Goal: Task Accomplishment & Management: Complete application form

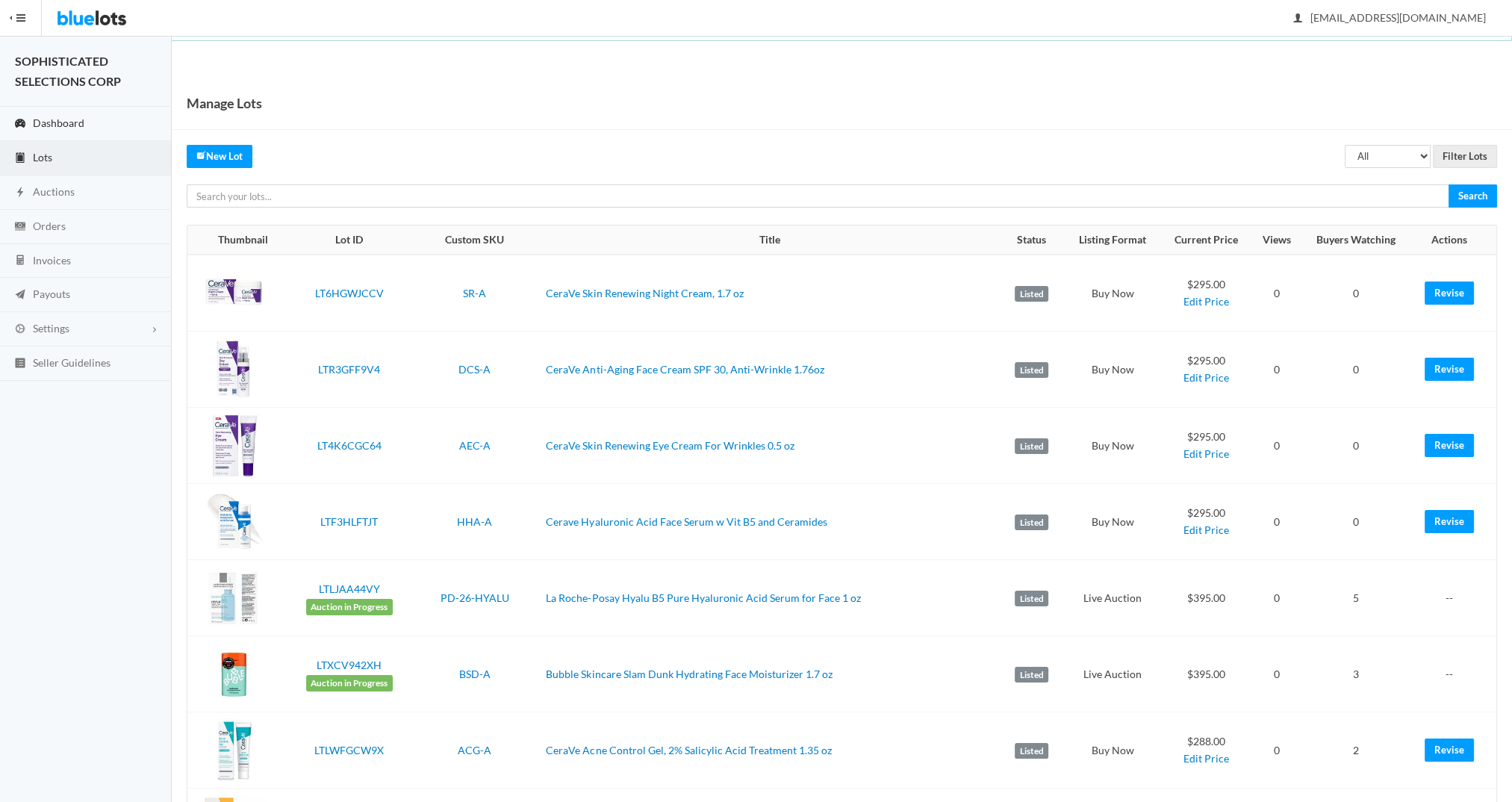
click at [57, 117] on span "Dashboard" at bounding box center [58, 123] width 51 height 13
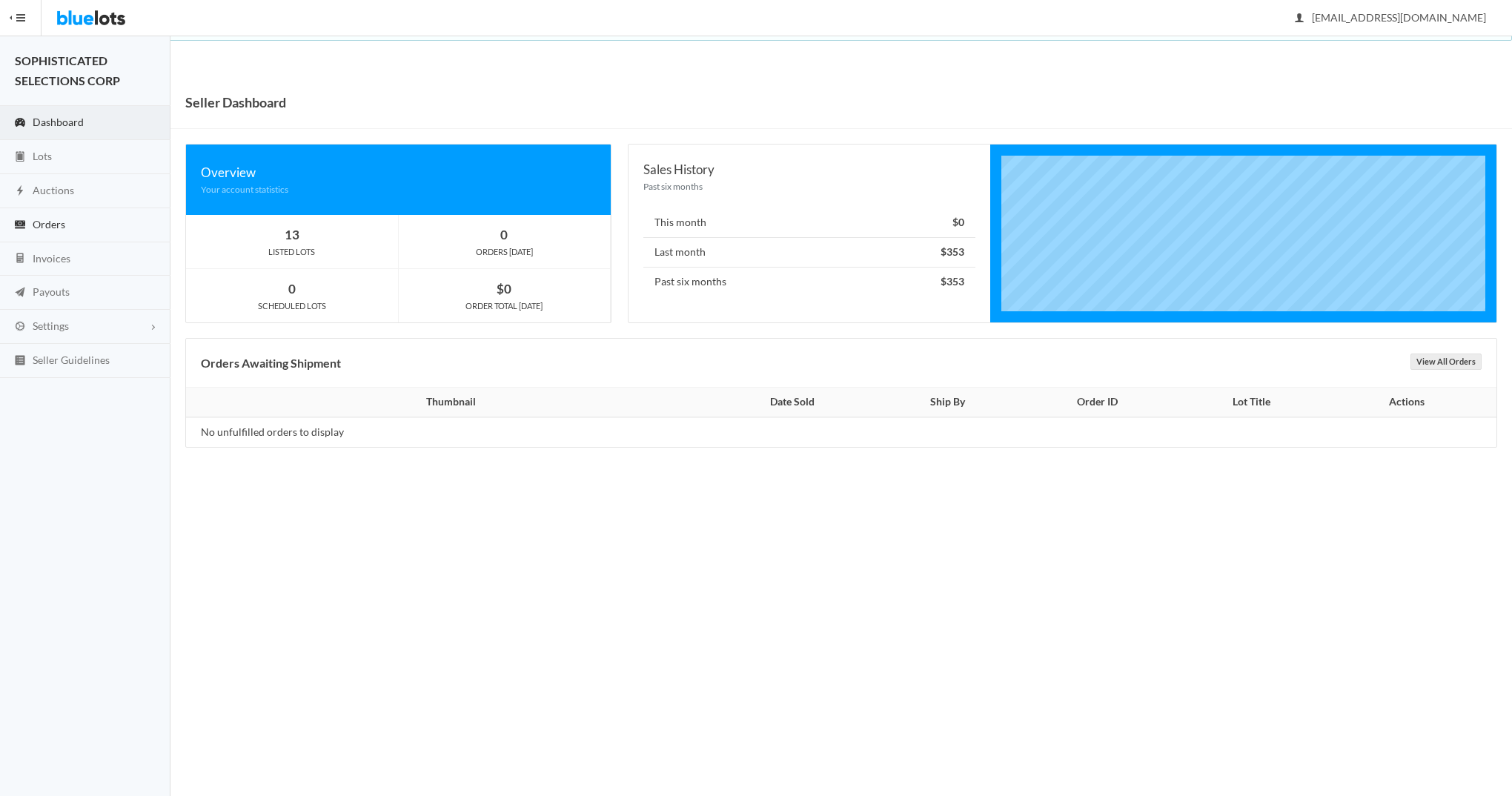
click at [56, 221] on span "Orders" at bounding box center [48, 224] width 33 height 13
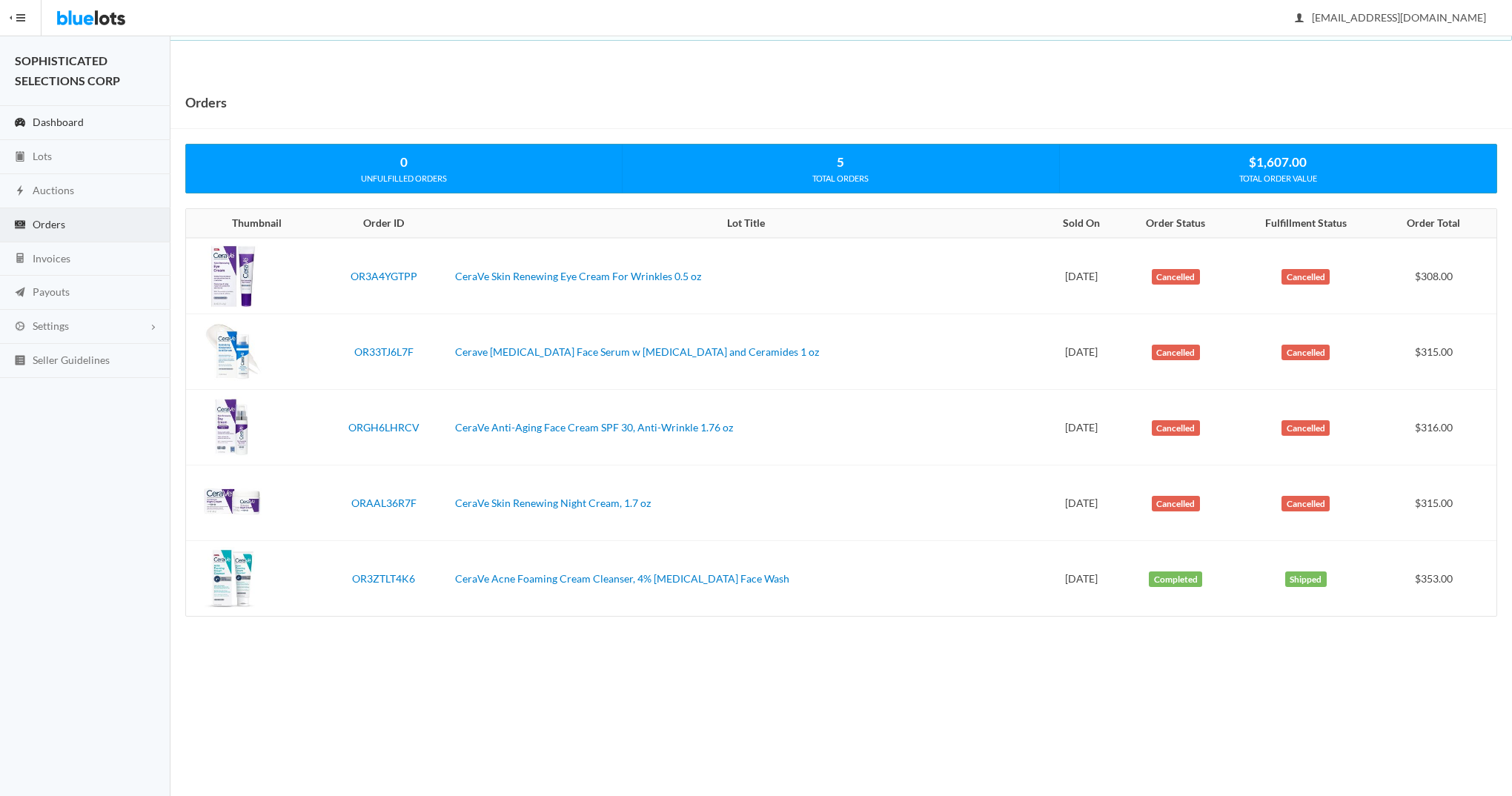
click at [65, 122] on span "Dashboard" at bounding box center [58, 122] width 51 height 13
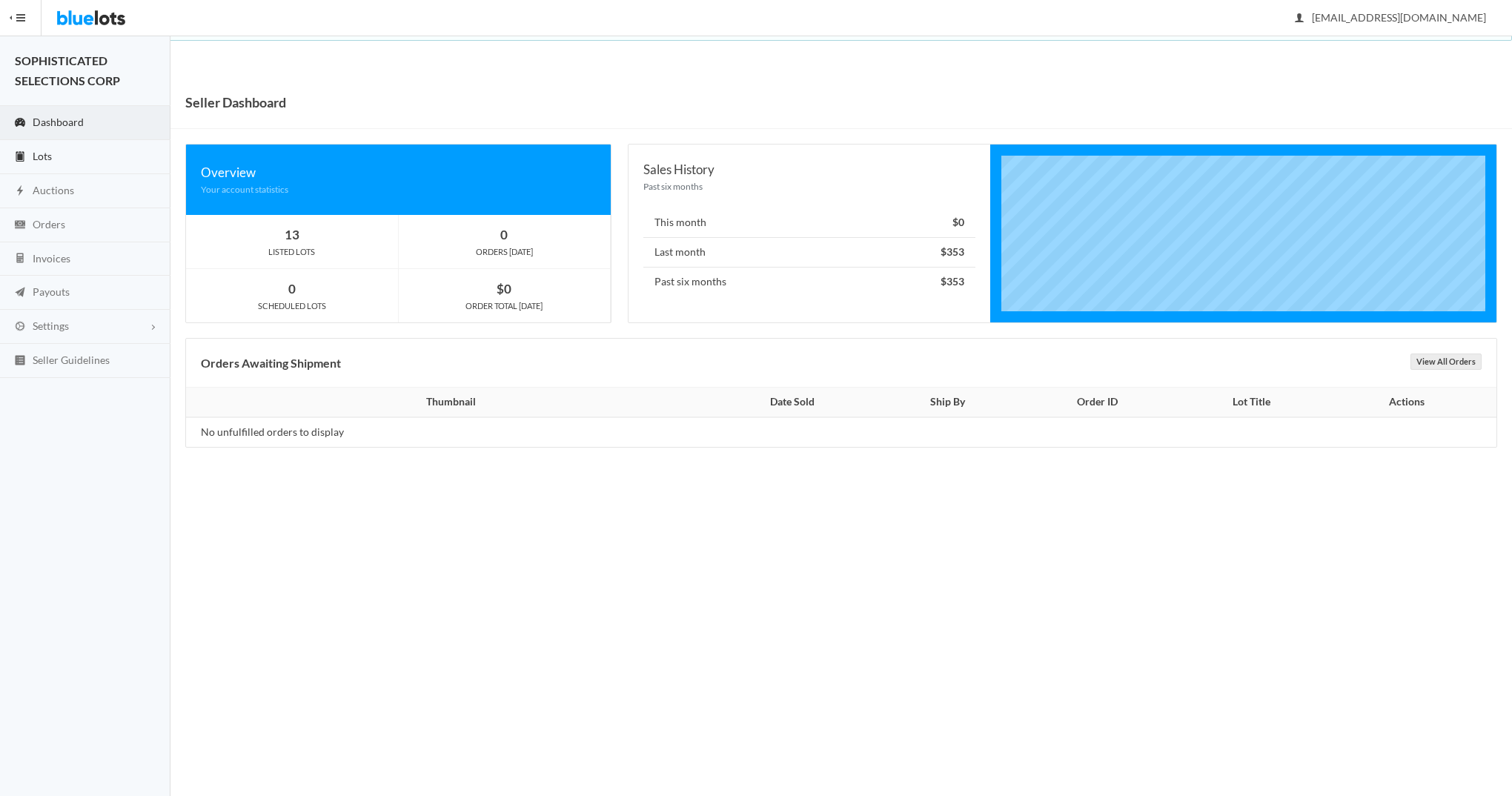
click at [41, 154] on span "Lots" at bounding box center [42, 156] width 19 height 13
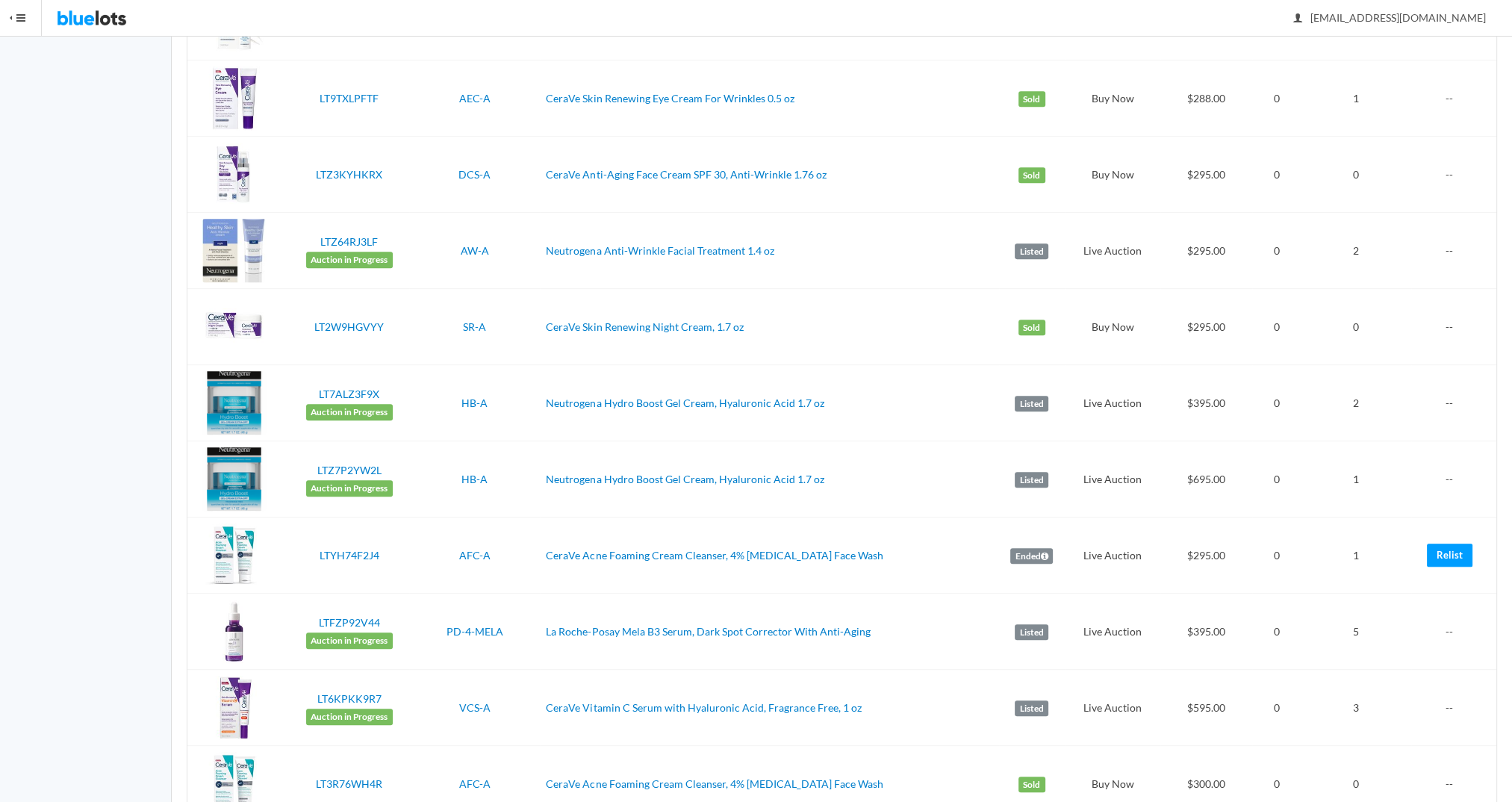
scroll to position [926, 0]
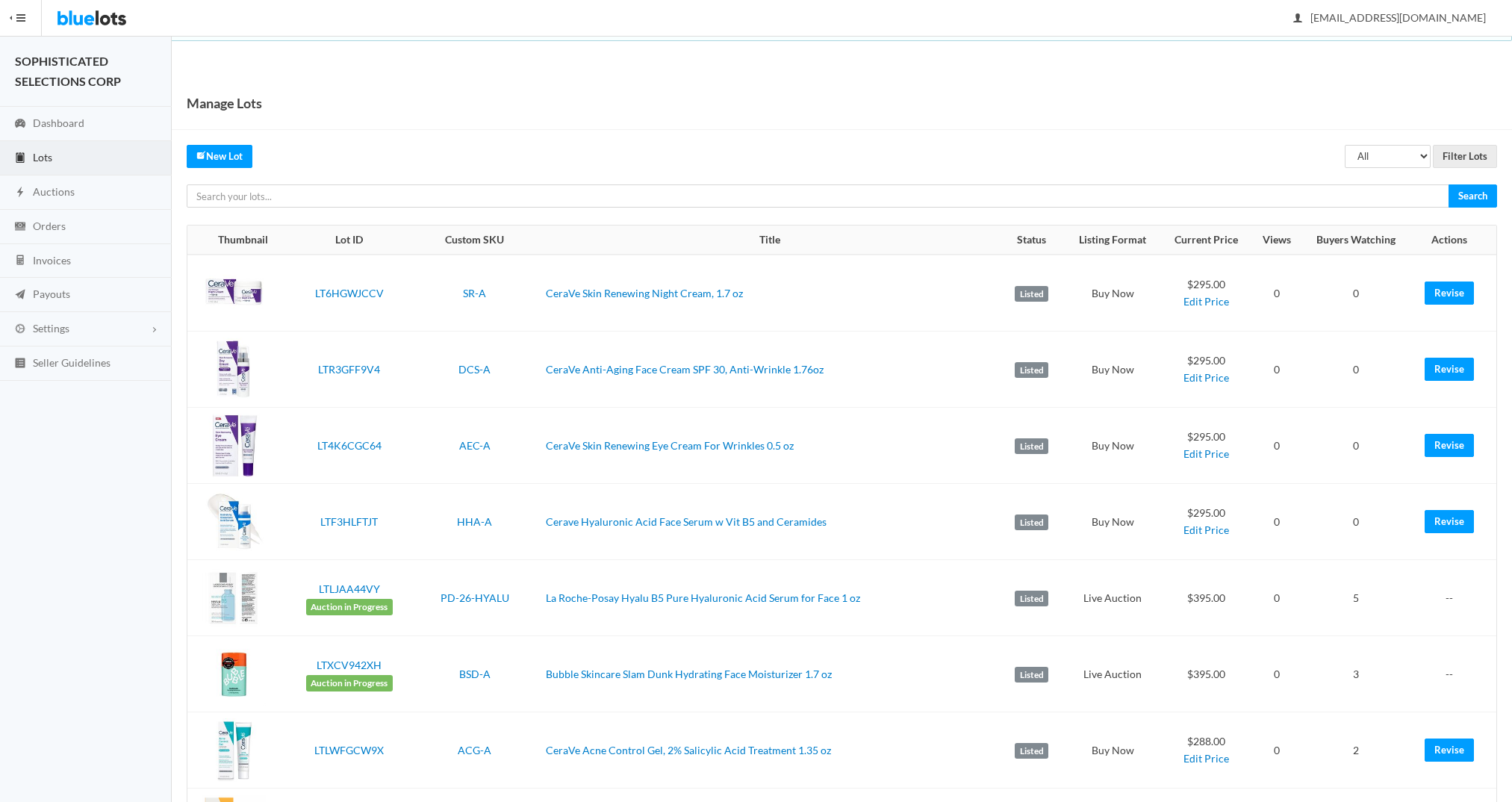
scroll to position [926, 0]
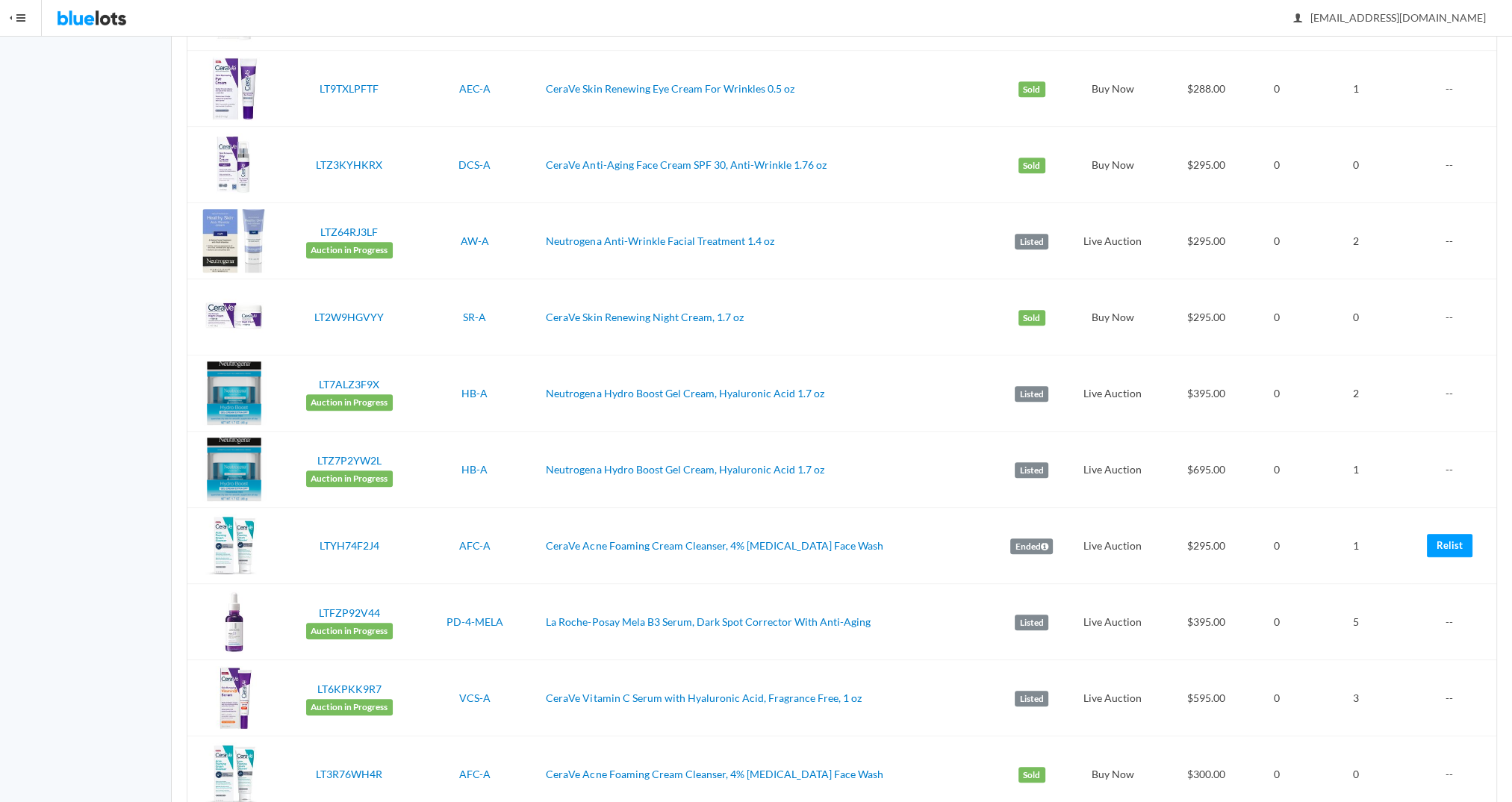
scroll to position [889, 0]
click at [1442, 540] on link "Relist" at bounding box center [1449, 546] width 46 height 23
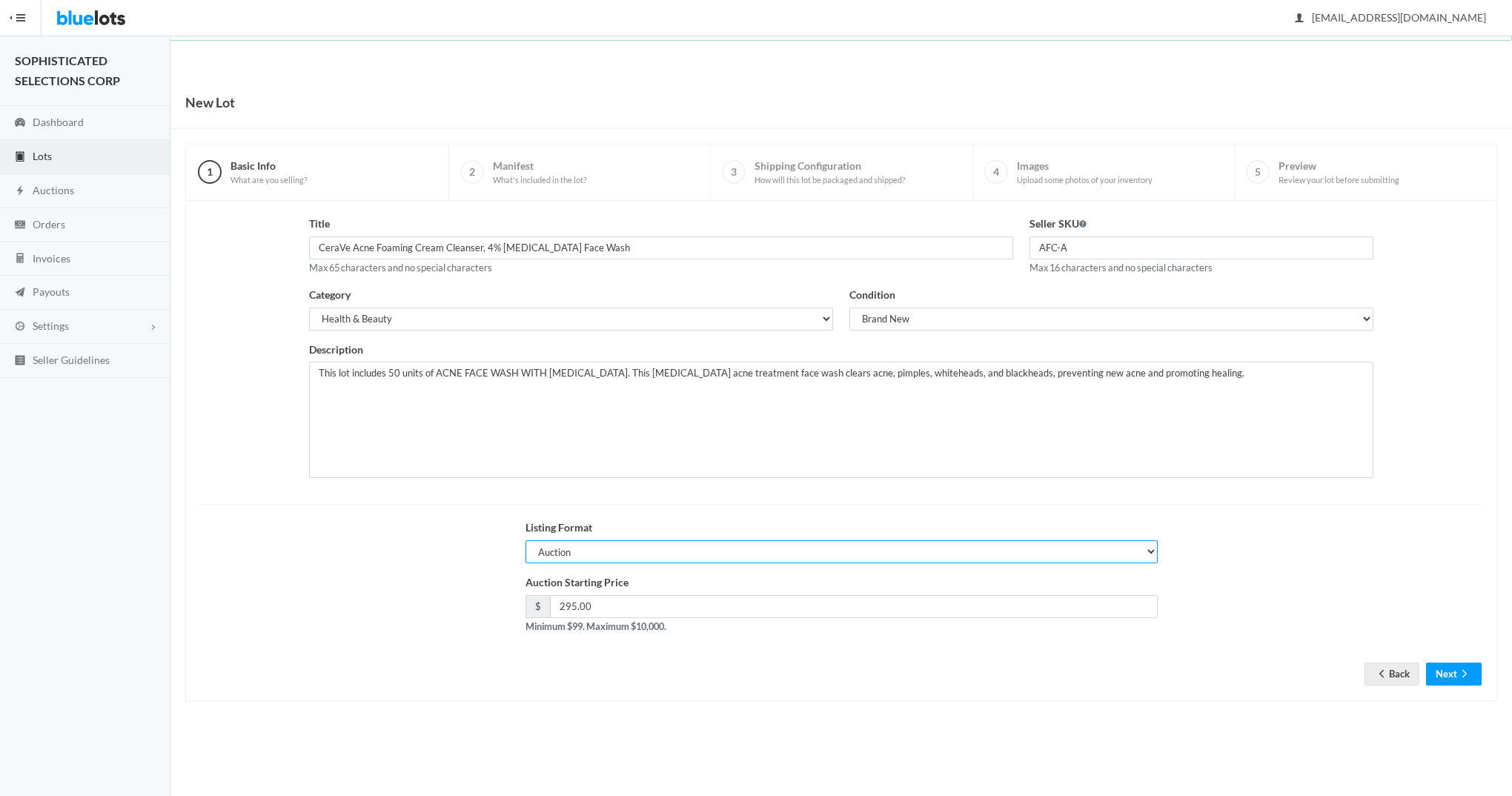
click at [895, 555] on select "Auction Buy Now" at bounding box center [842, 551] width 632 height 23
select select "false"
click at [526, 540] on select "Auction Buy Now" at bounding box center [842, 551] width 632 height 23
click at [1450, 681] on button "Next" at bounding box center [1454, 674] width 56 height 23
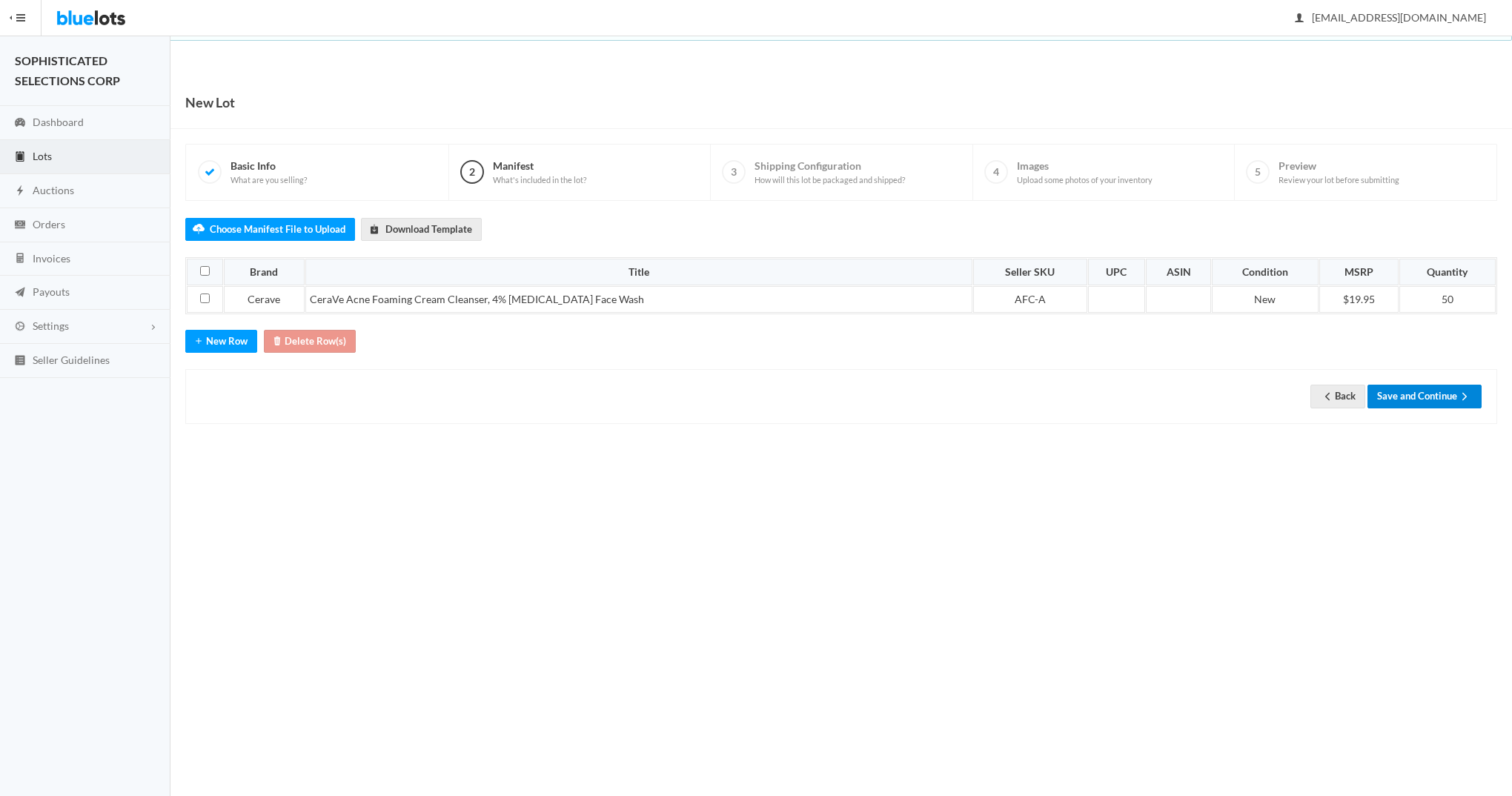
click button "Save and Continue"
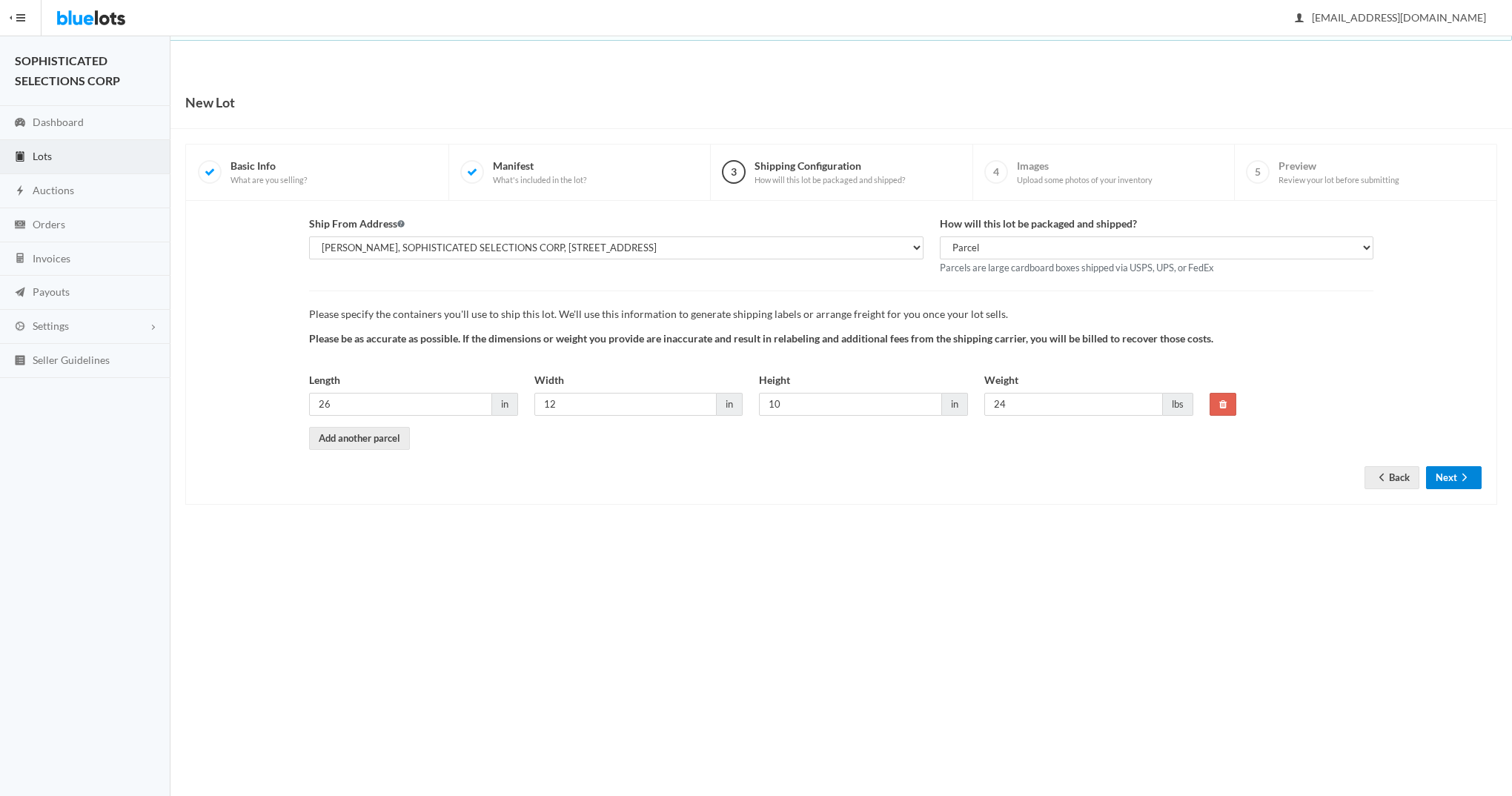
click at [1442, 476] on button "Next" at bounding box center [1454, 477] width 56 height 23
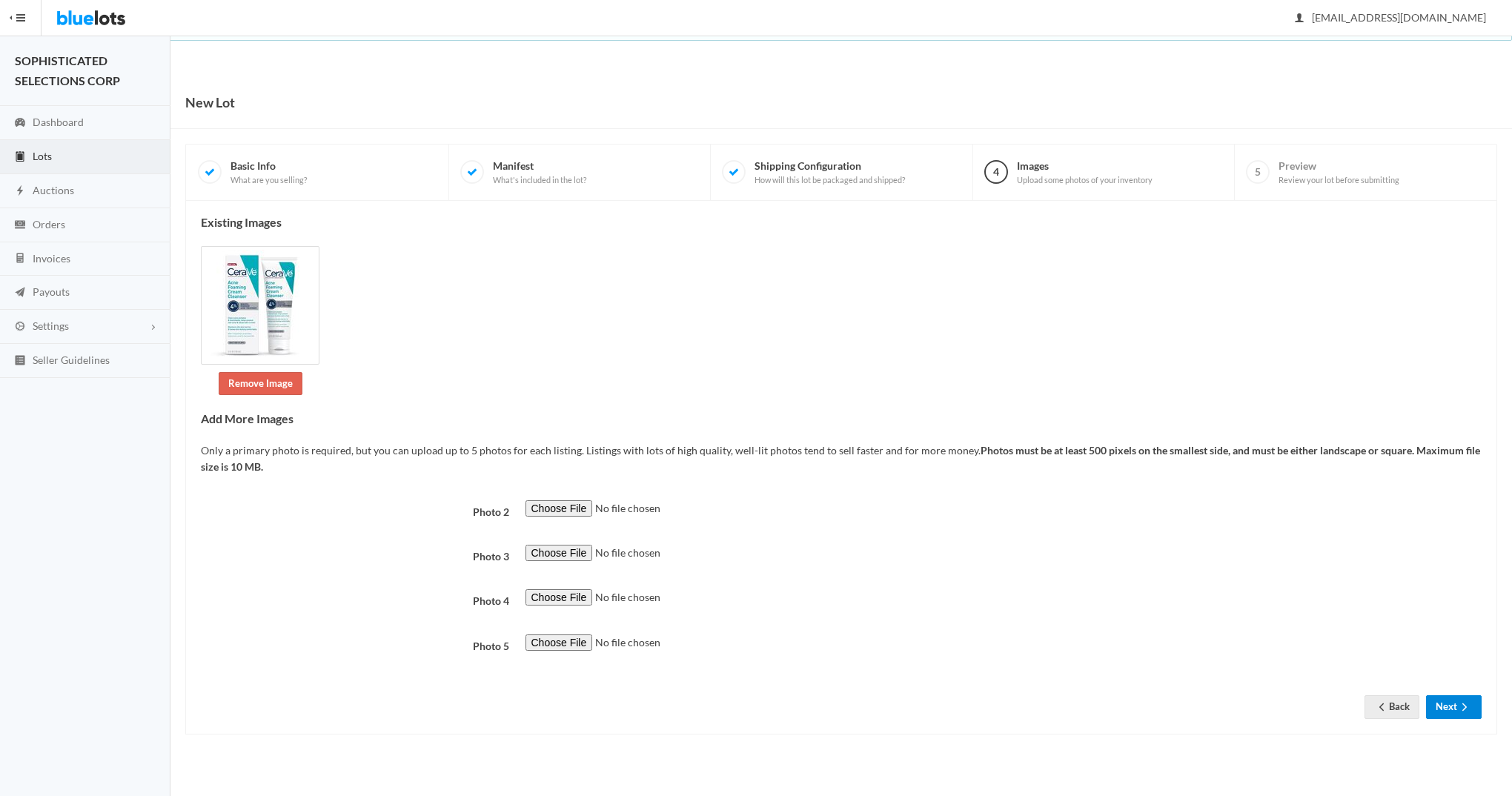
click at [1449, 701] on button "Next" at bounding box center [1454, 706] width 56 height 23
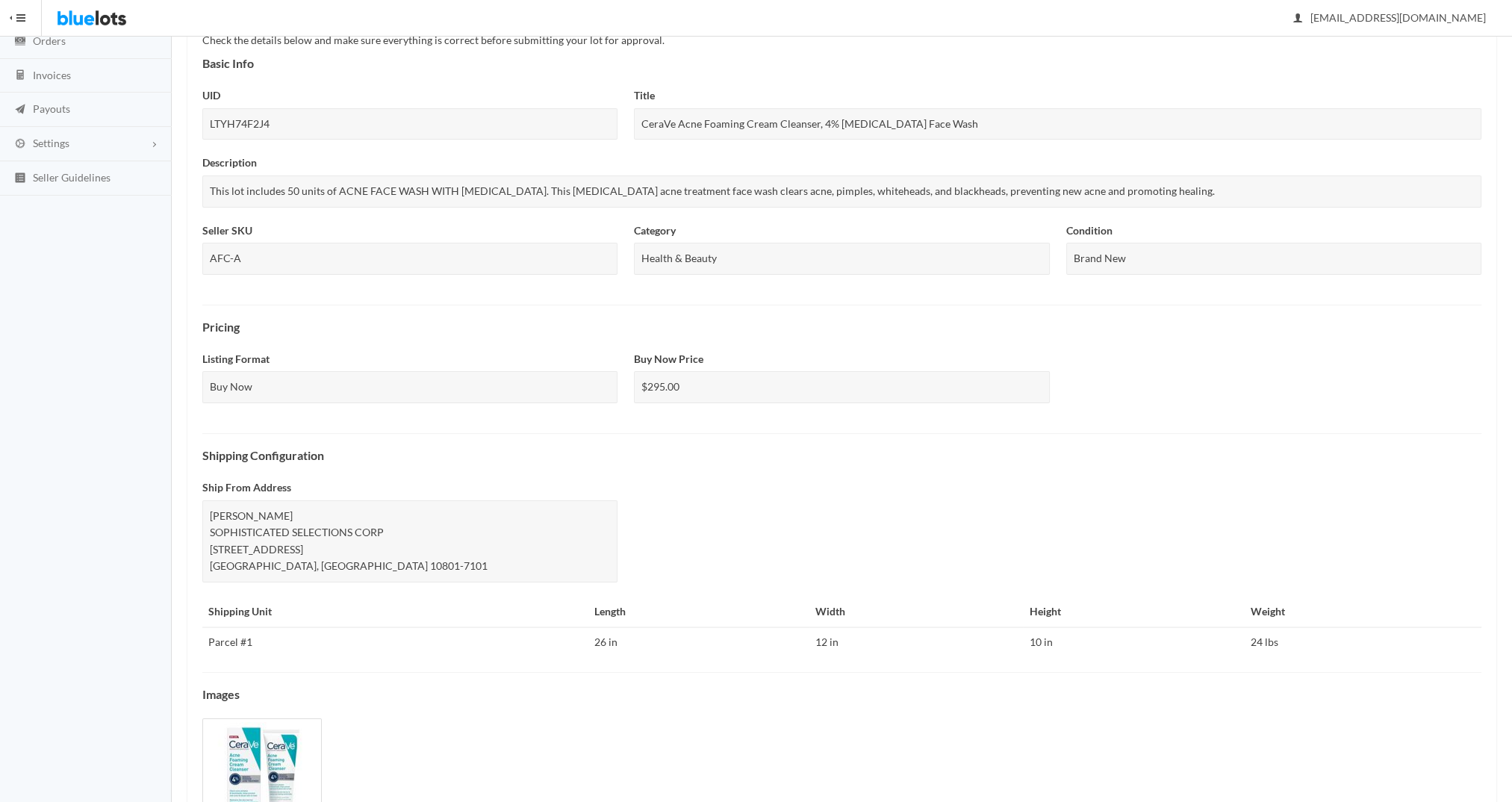
scroll to position [287, 0]
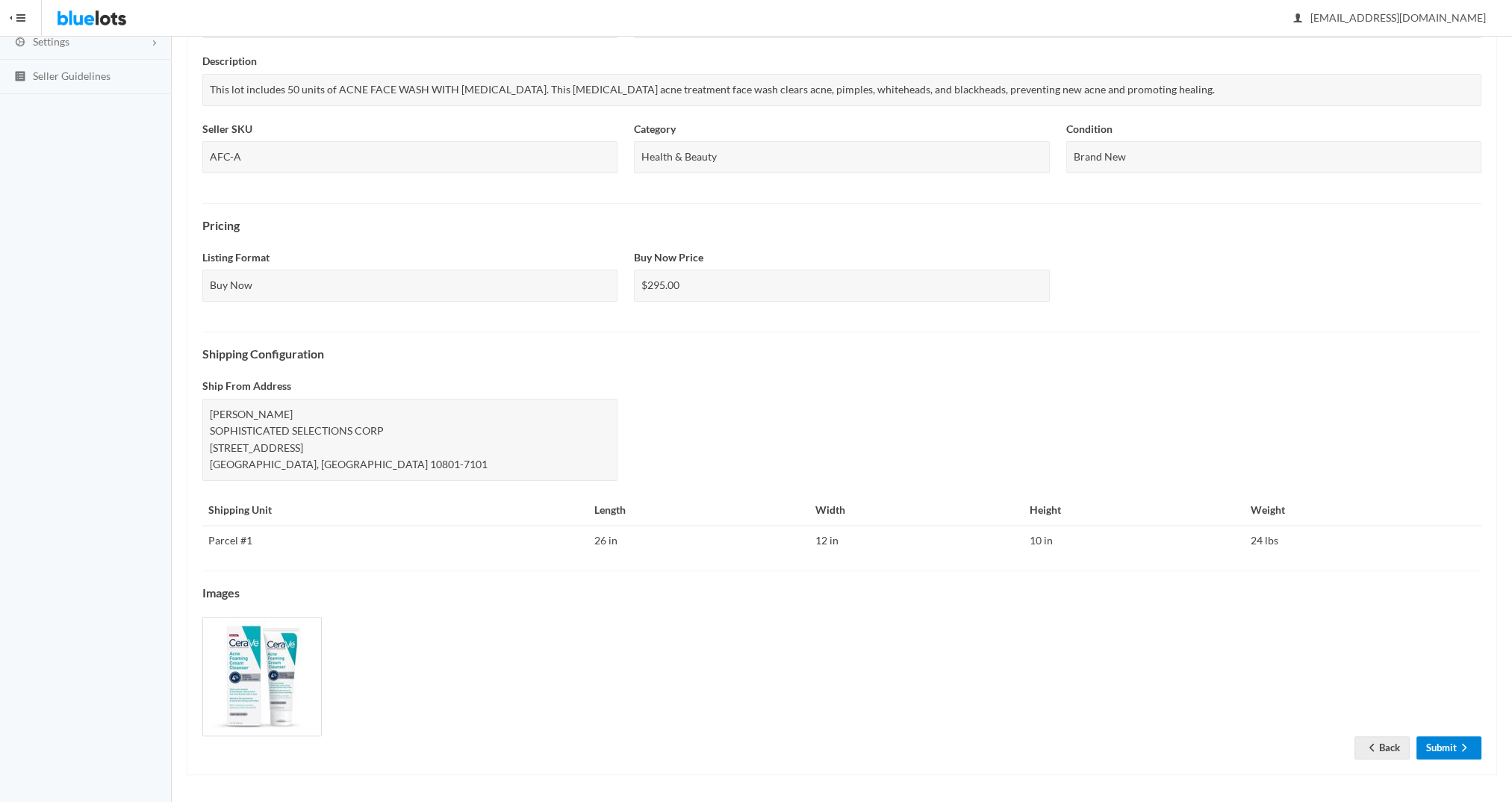
click at [1433, 754] on link "Submit" at bounding box center [1448, 748] width 65 height 23
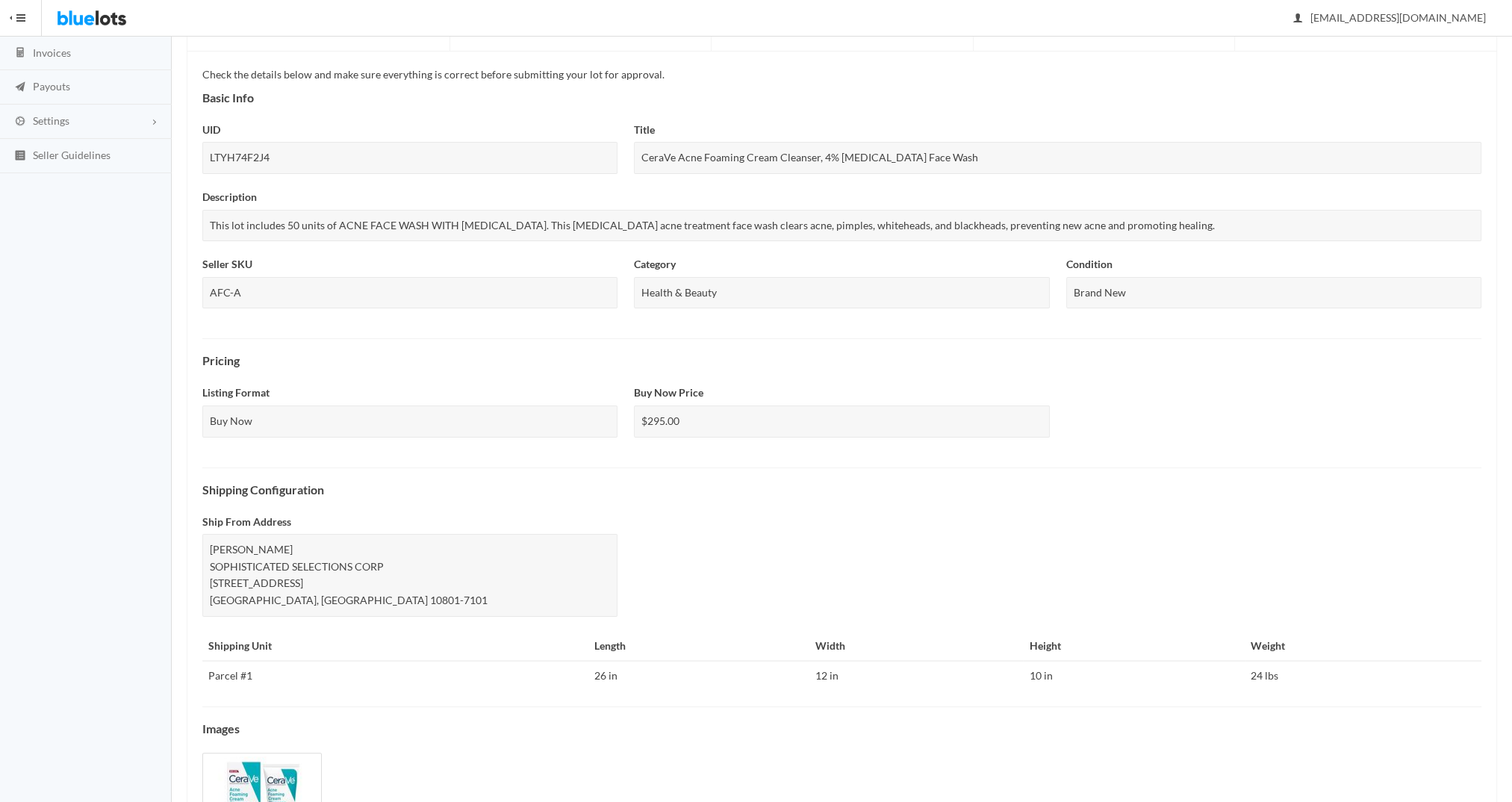
scroll to position [343, 0]
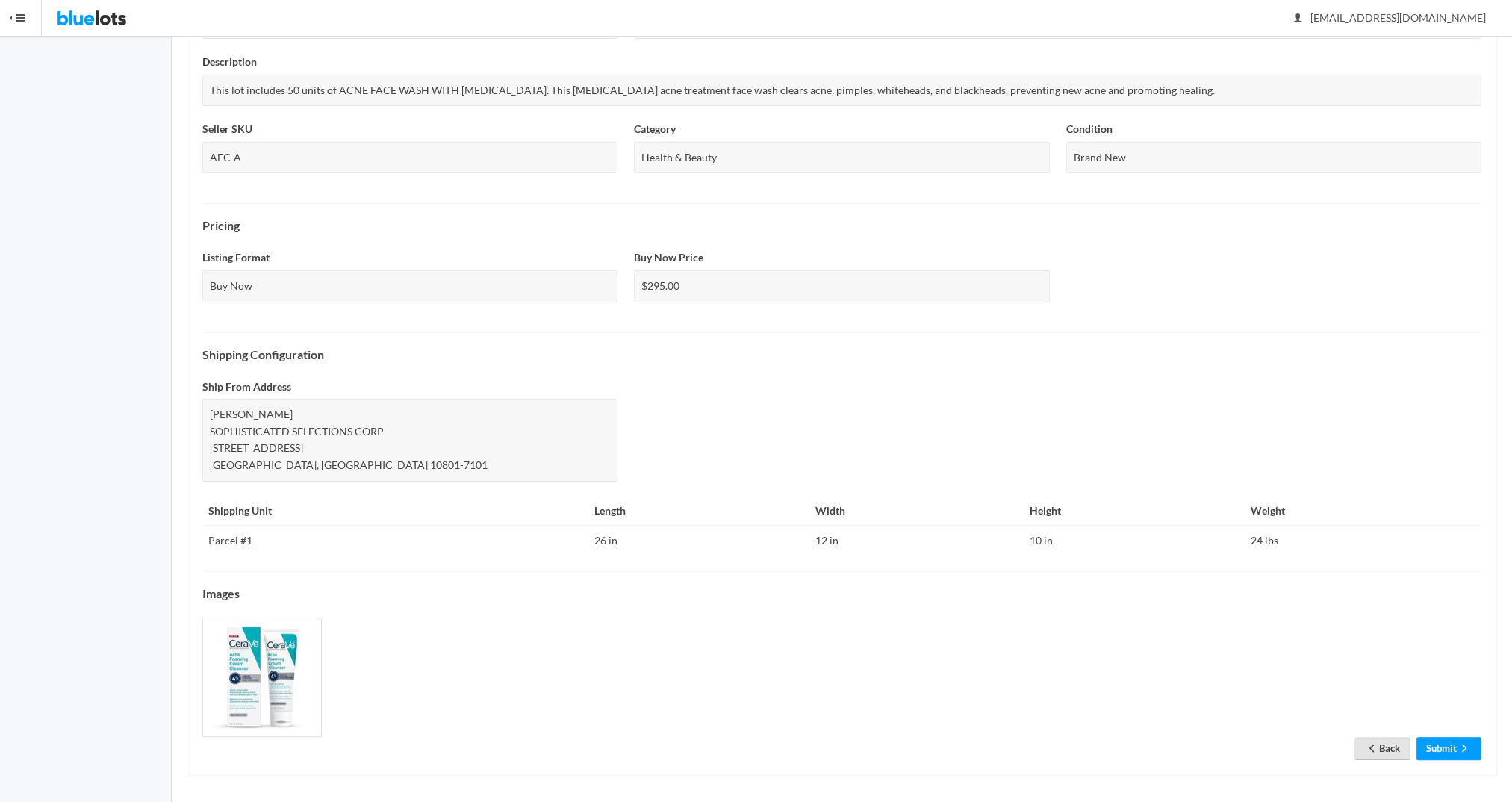
click at [1385, 744] on link "Back" at bounding box center [1382, 748] width 55 height 23
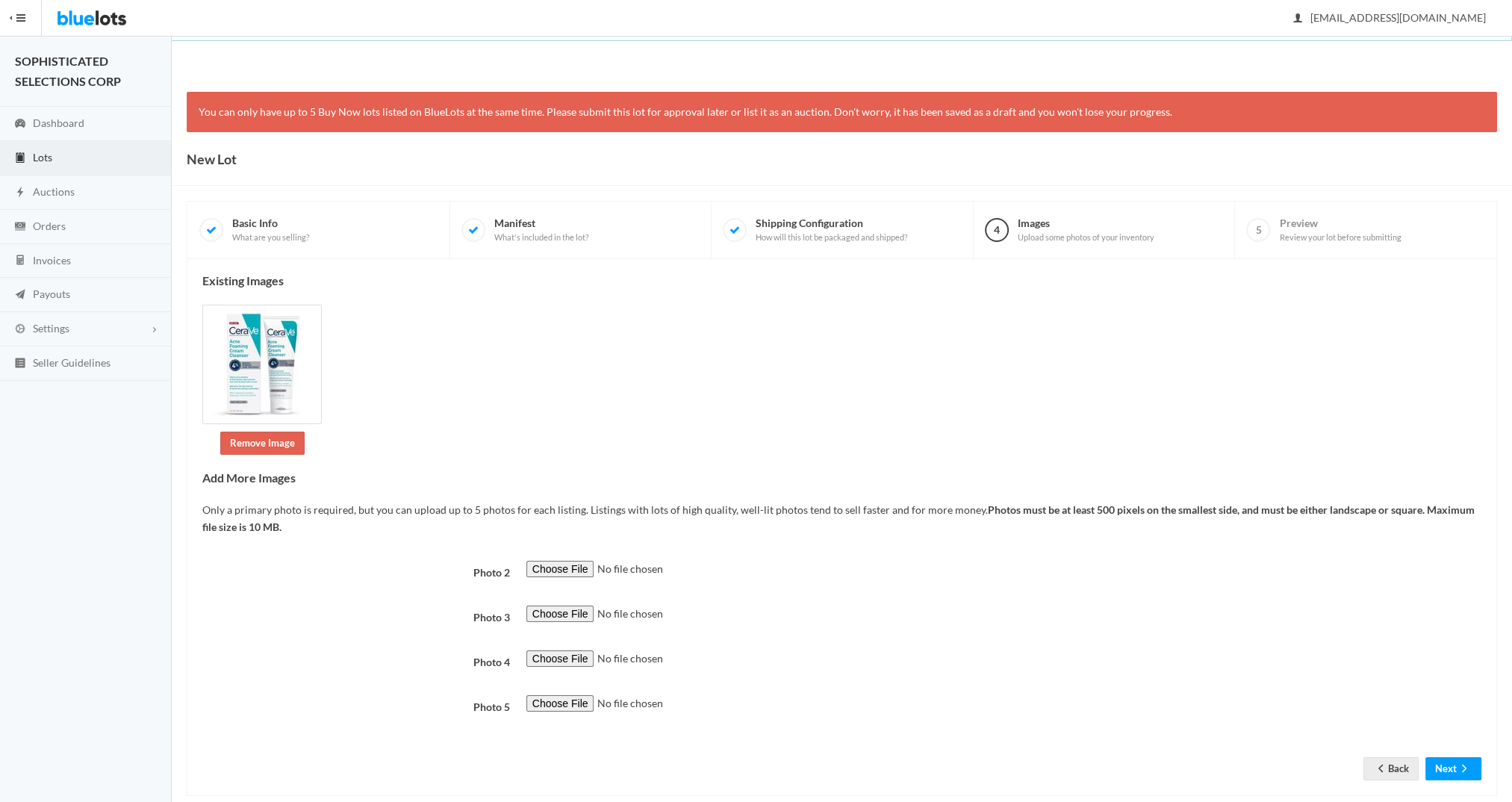
scroll to position [22, 0]
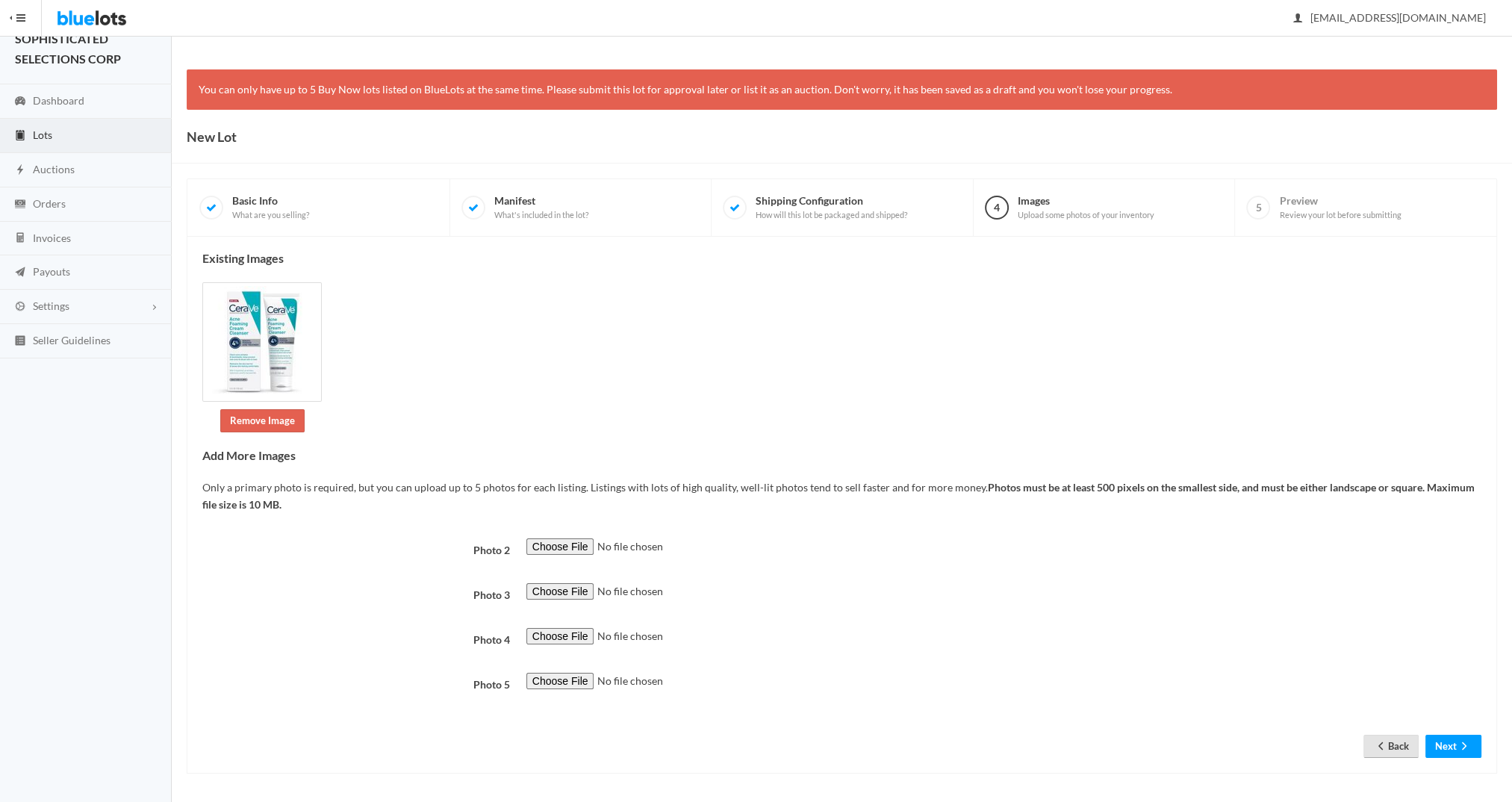
click at [1385, 748] on link "Back" at bounding box center [1390, 746] width 55 height 23
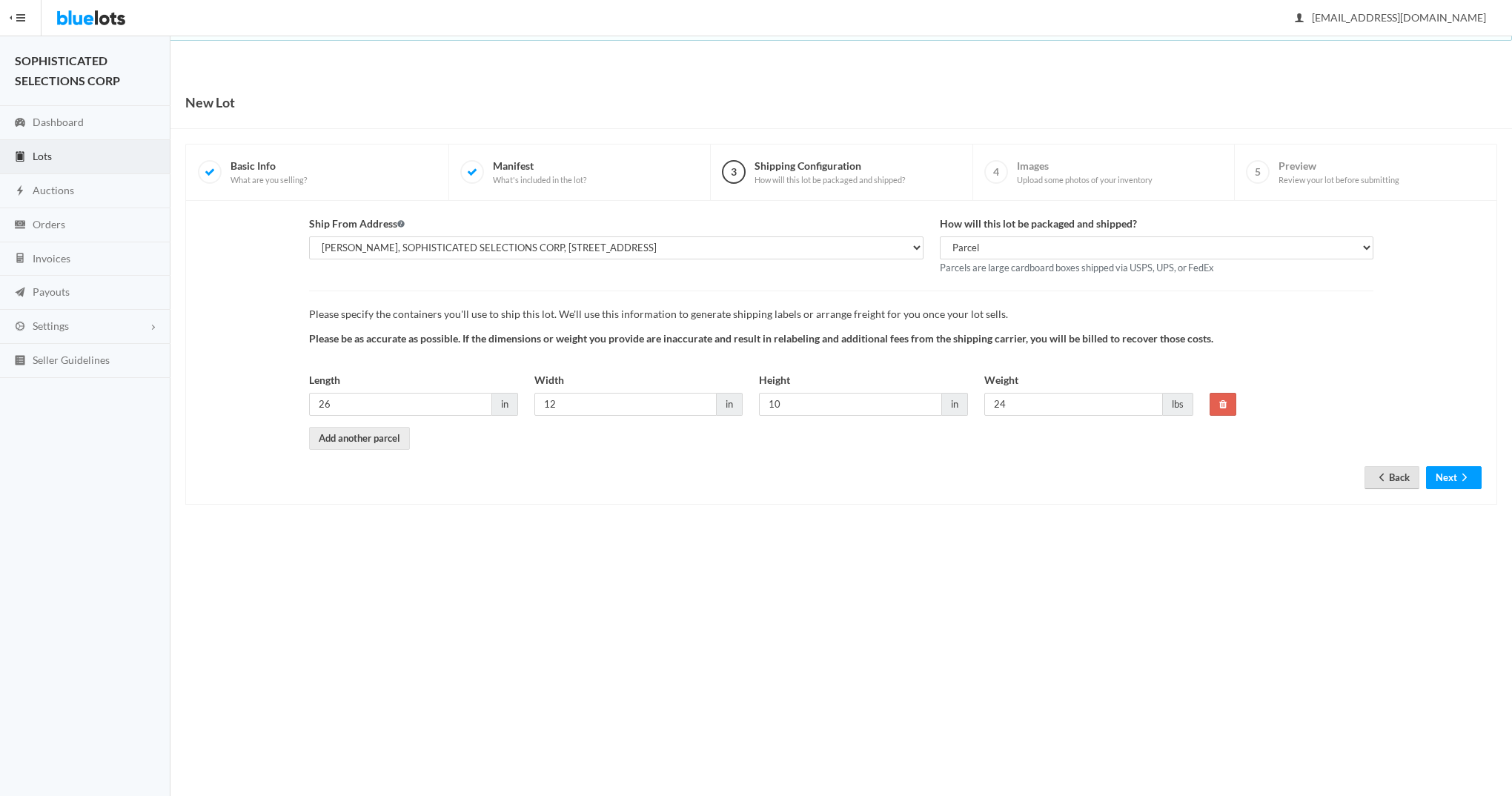
click at [1391, 469] on link "Back" at bounding box center [1391, 477] width 55 height 23
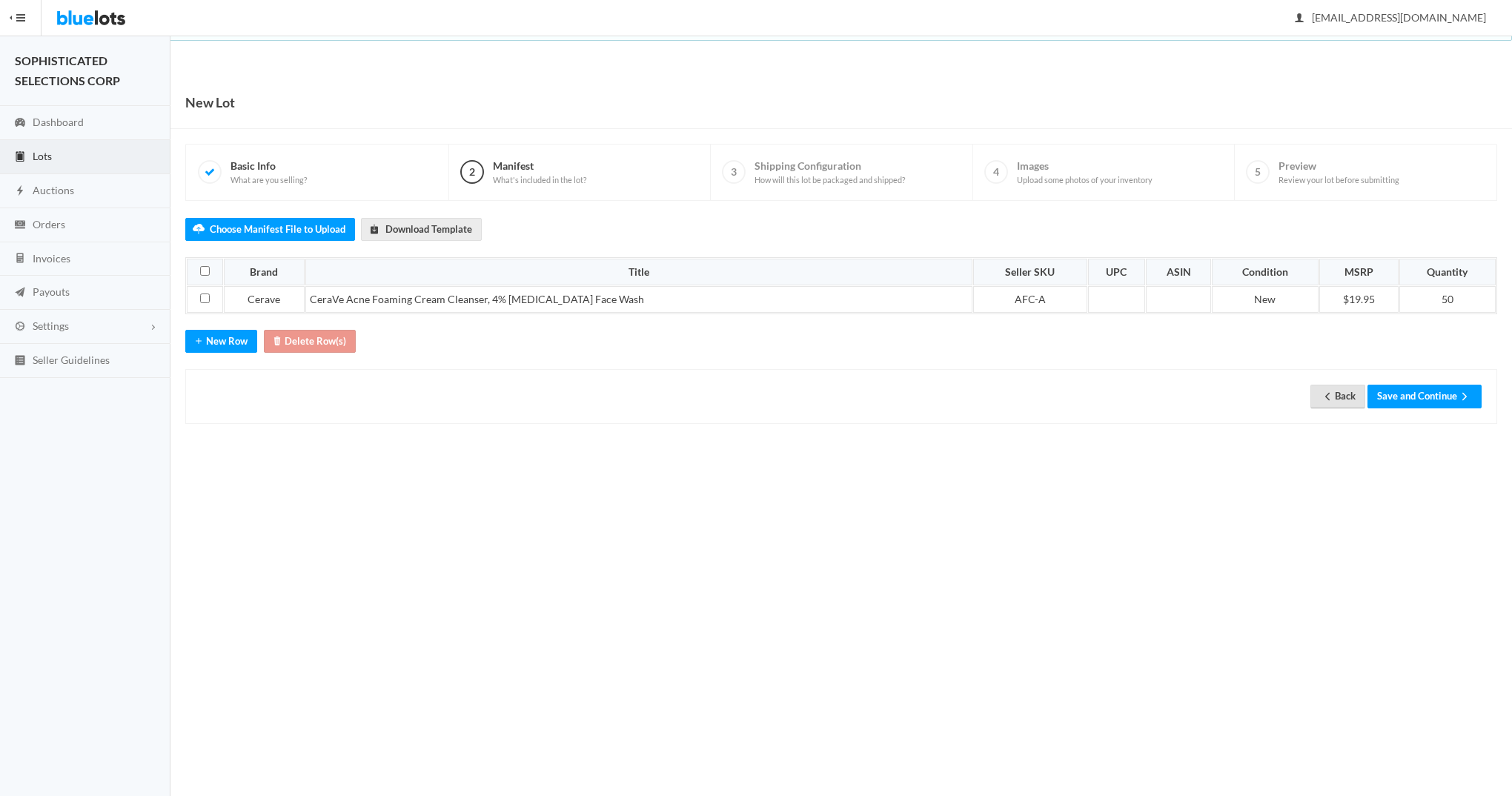
click at [1325, 392] on icon "arrow back" at bounding box center [1327, 396] width 15 height 12
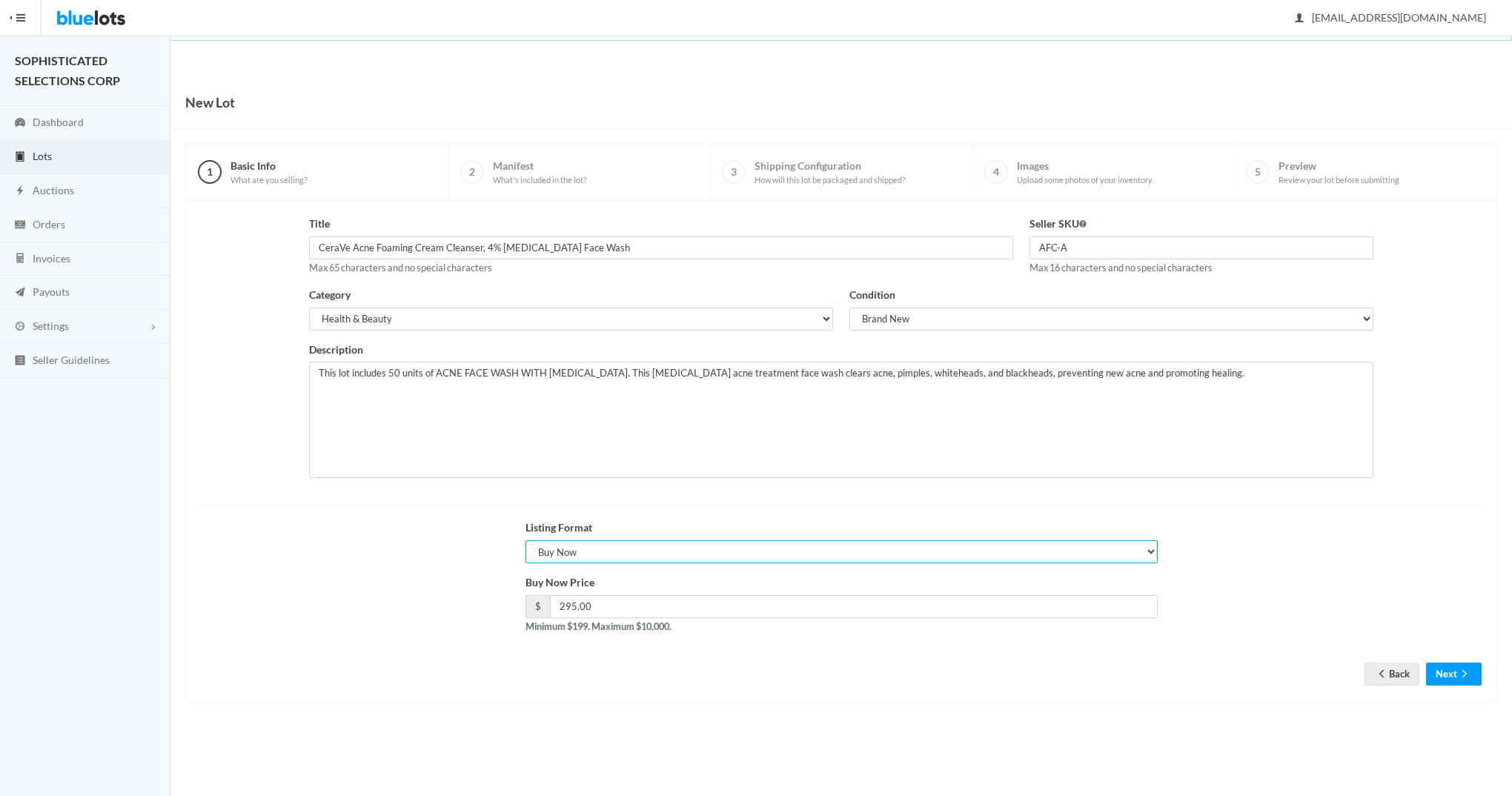
click at [1150, 547] on select "Choose a listing format Auction Buy Now" at bounding box center [842, 551] width 632 height 23
select select "true"
click at [526, 540] on select "Choose a listing format Auction Buy Now" at bounding box center [842, 551] width 632 height 23
click at [1447, 670] on button "Next" at bounding box center [1454, 674] width 56 height 23
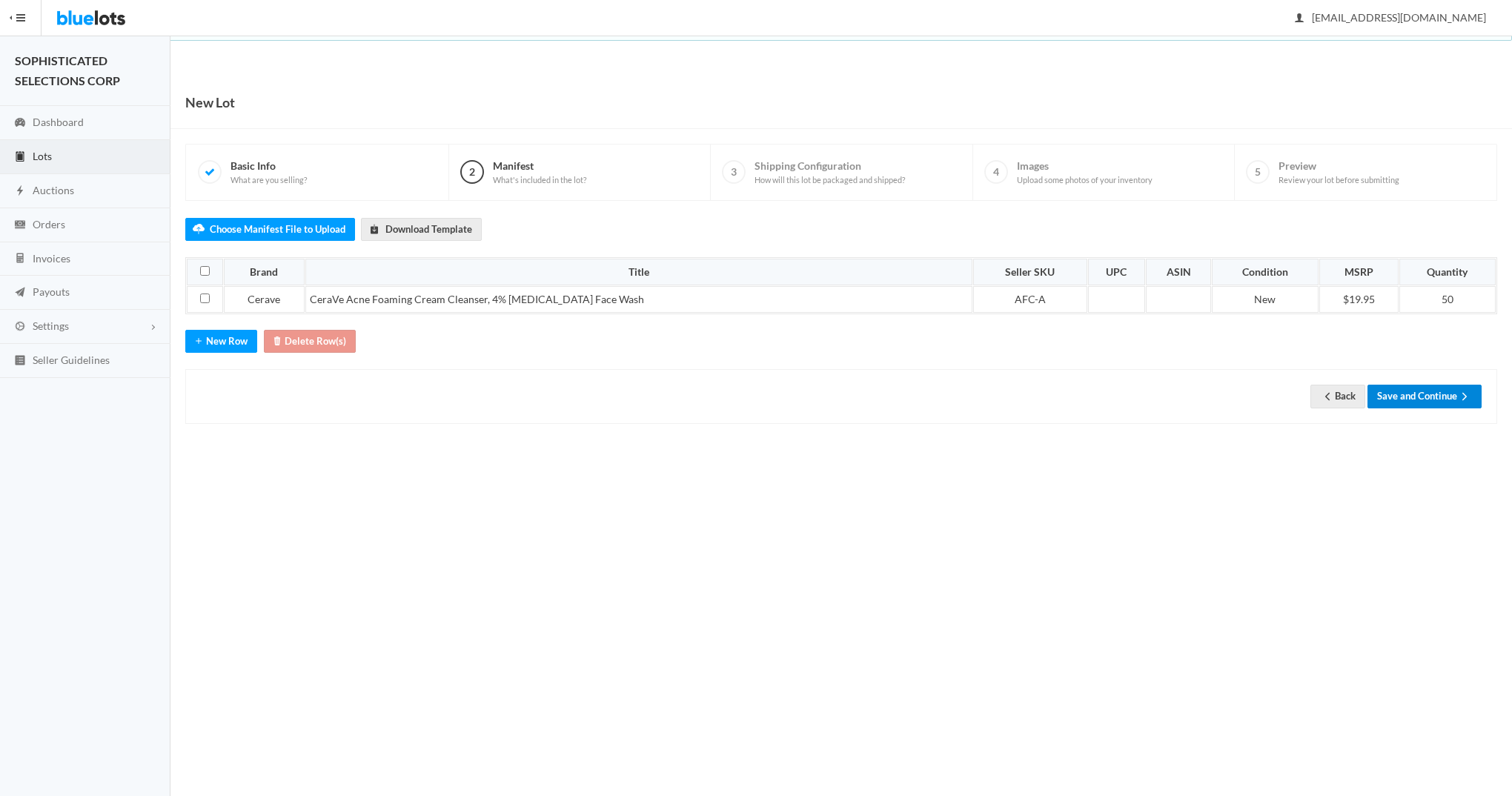
click at [1416, 395] on button "Save and Continue" at bounding box center [1425, 396] width 114 height 23
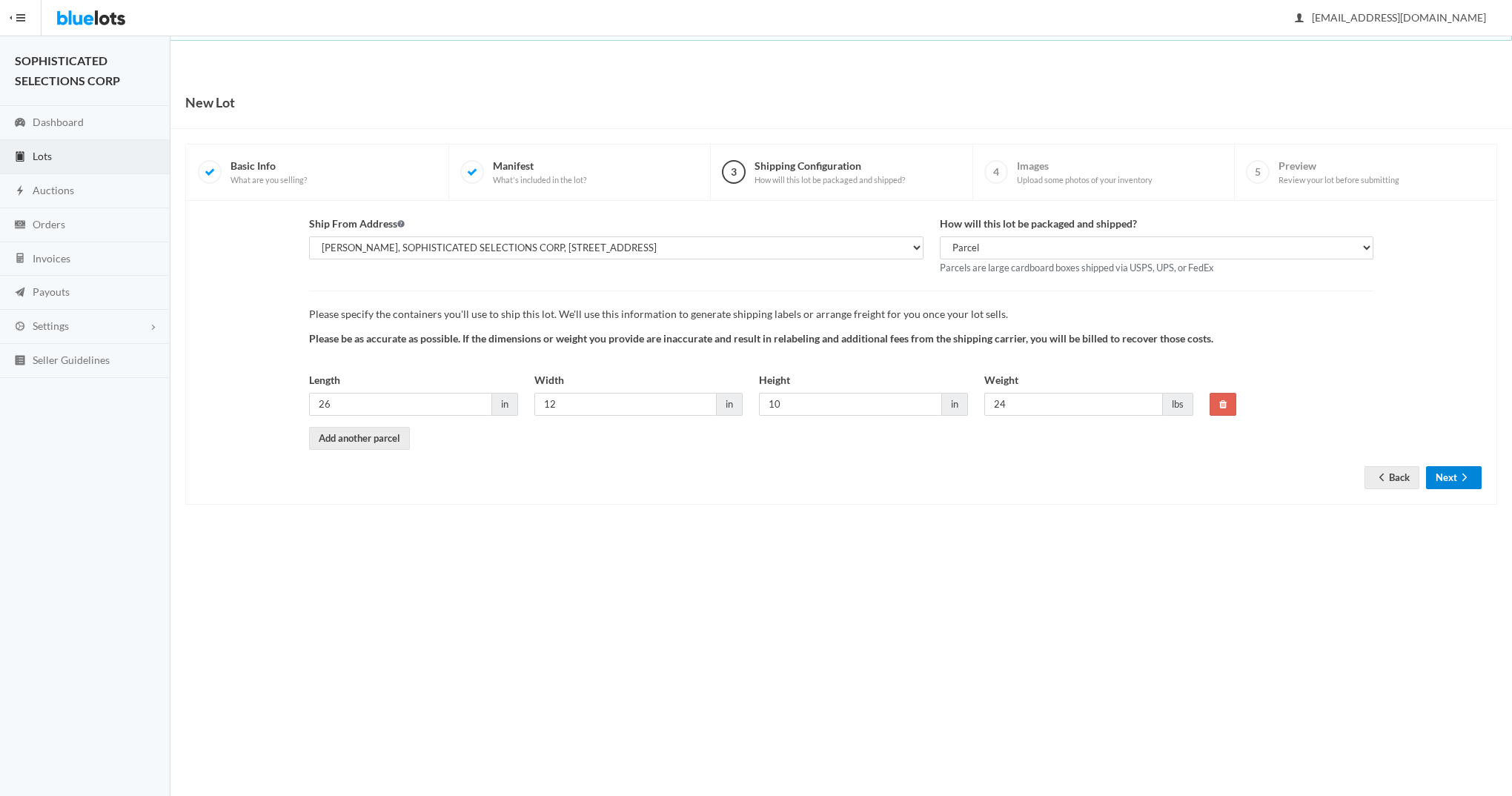
click at [1449, 477] on button "Next" at bounding box center [1454, 477] width 56 height 23
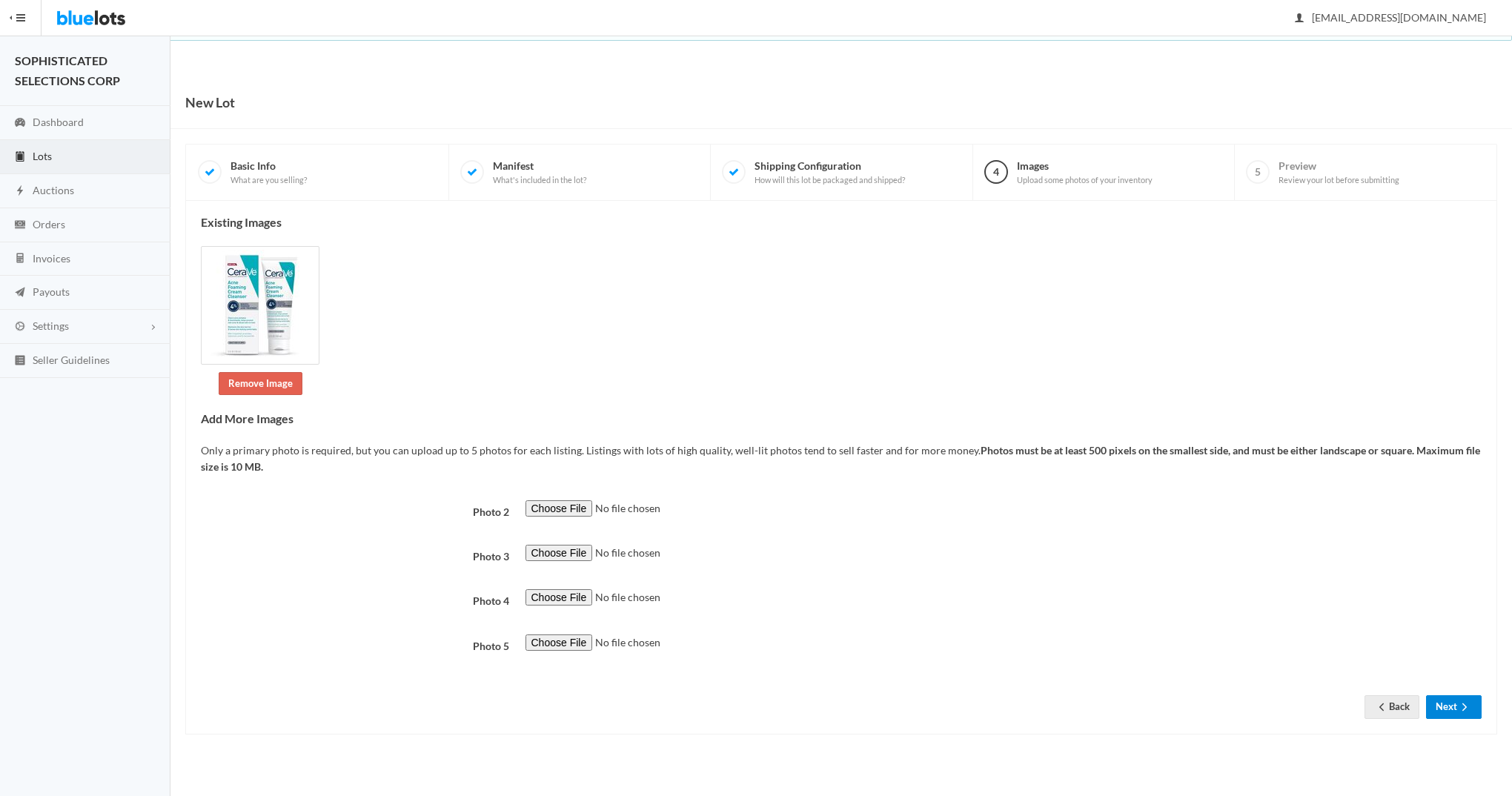
click at [1449, 713] on button "Next" at bounding box center [1454, 706] width 56 height 23
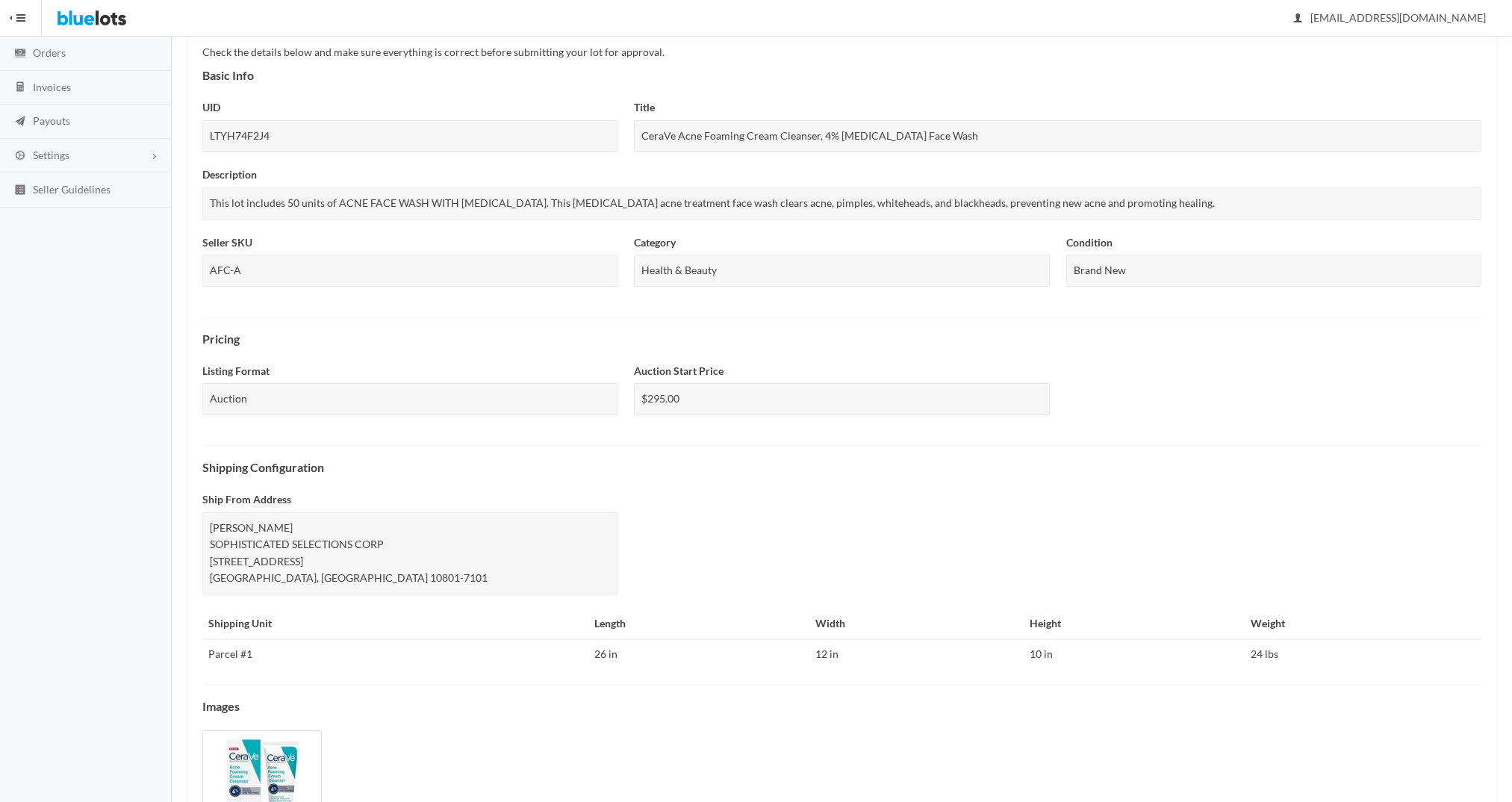
scroll to position [287, 0]
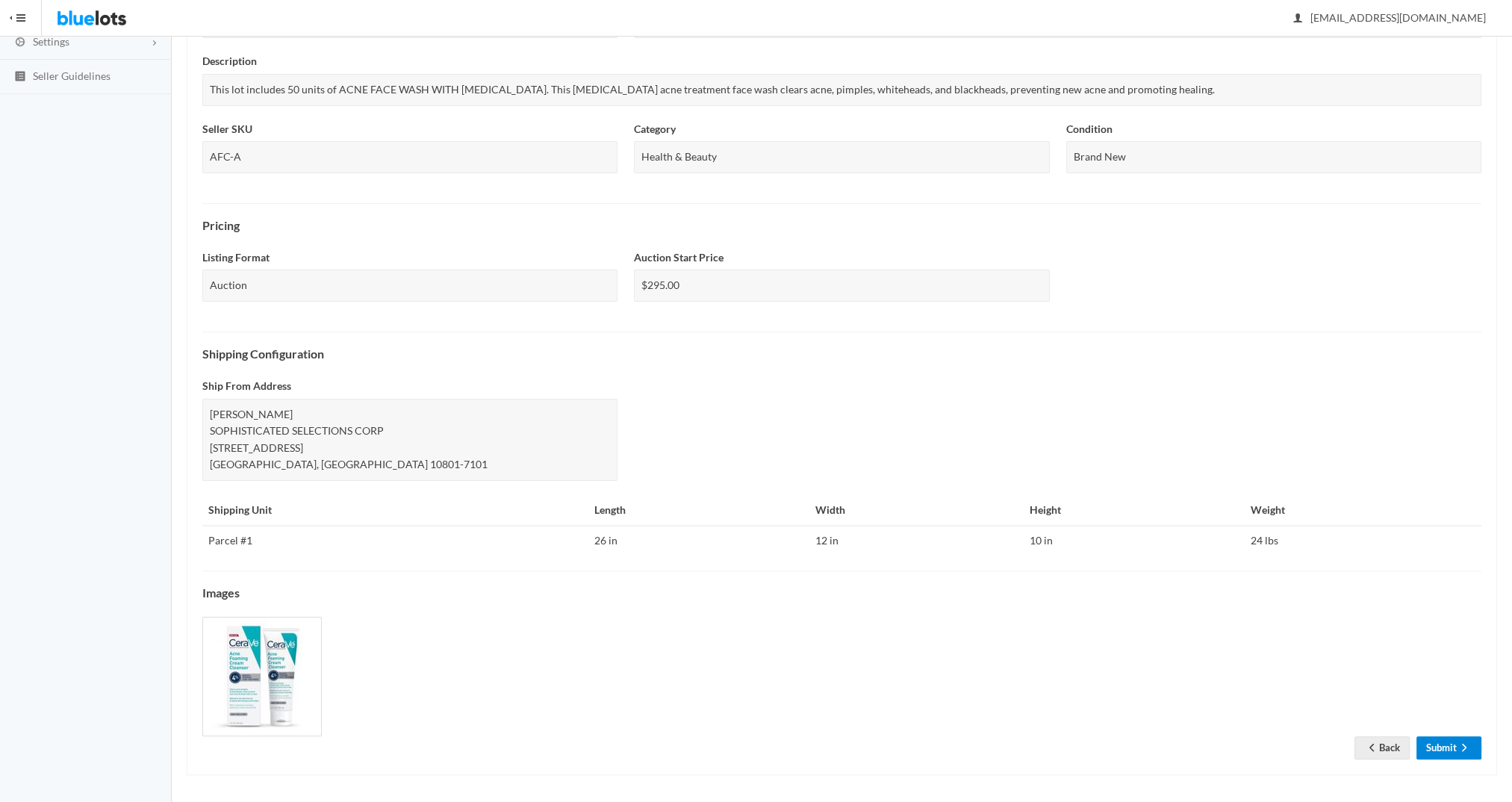
click at [1441, 740] on link "Submit" at bounding box center [1448, 748] width 65 height 23
